Goal: Information Seeking & Learning: Find specific fact

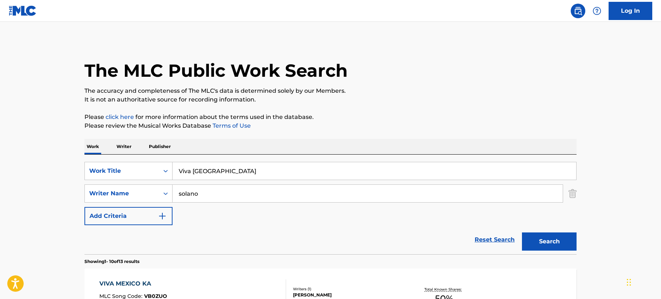
drag, startPoint x: 228, startPoint y: 167, endPoint x: 81, endPoint y: 147, distance: 148.8
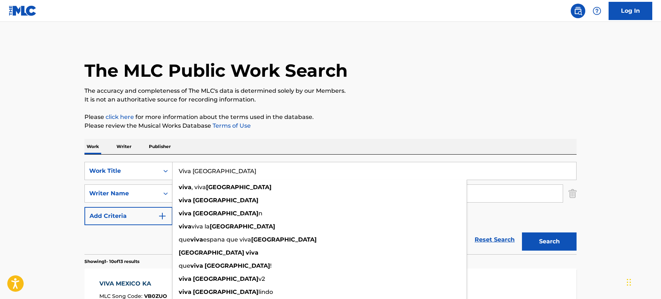
paste input "Eu Vou na Sua Casa"
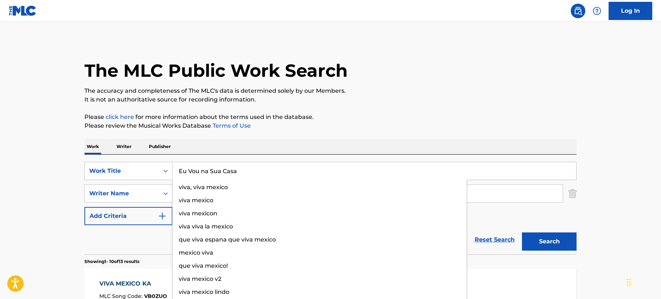
type input "Eu Vou na Sua Casa"
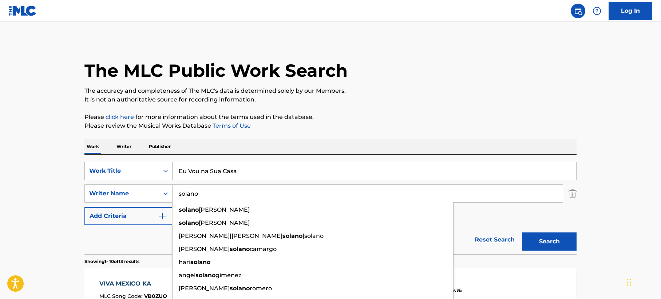
drag, startPoint x: 220, startPoint y: 191, endPoint x: 86, endPoint y: 175, distance: 134.4
click at [86, 176] on div "SearchWithCriteria2adf43de-5631-4e39-8152-69ce716a4907 Work Title Eu Vou na Sua…" at bounding box center [330, 193] width 492 height 63
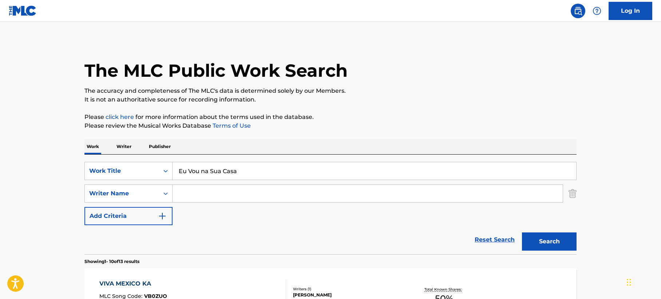
click at [374, 96] on p "It is not an authoritative source for recording information." at bounding box center [330, 99] width 492 height 9
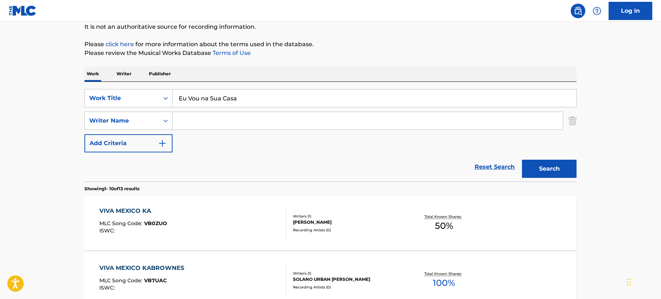
click at [557, 170] on button "Search" at bounding box center [549, 169] width 55 height 18
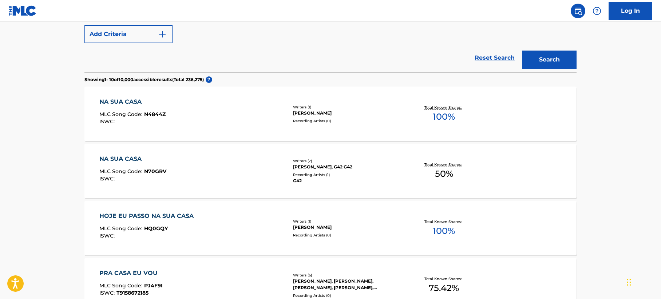
scroll to position [109, 0]
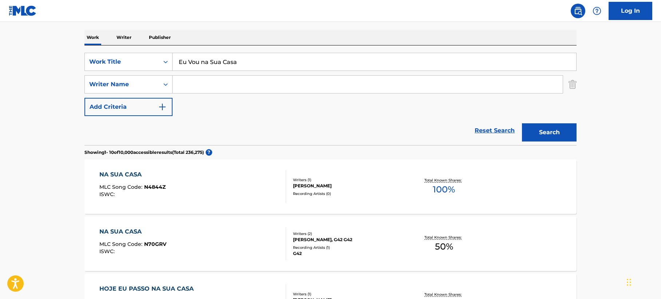
click at [202, 85] on input "Search Form" at bounding box center [367, 84] width 390 height 17
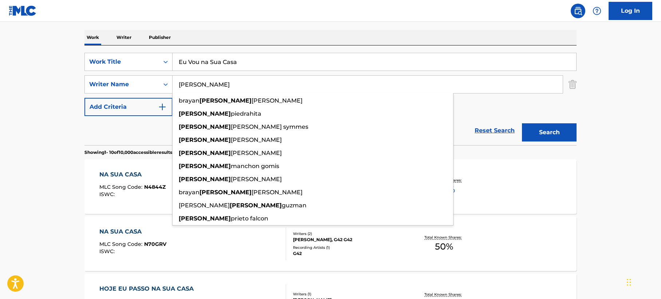
type input "[PERSON_NAME]"
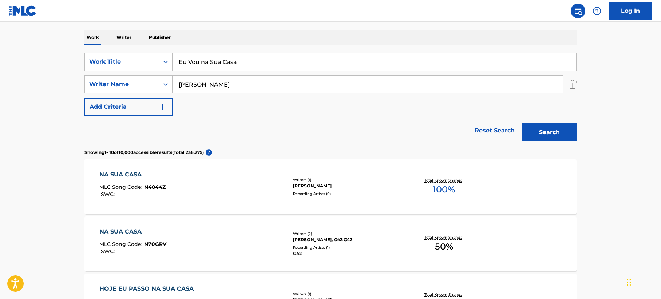
click at [542, 130] on button "Search" at bounding box center [549, 132] width 55 height 18
